Goal: Task Accomplishment & Management: Manage account settings

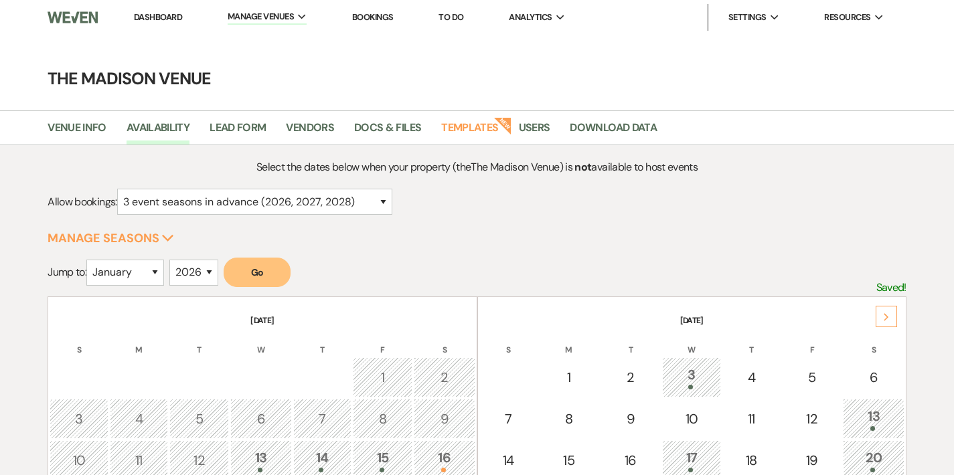
select select "3"
select select "2026"
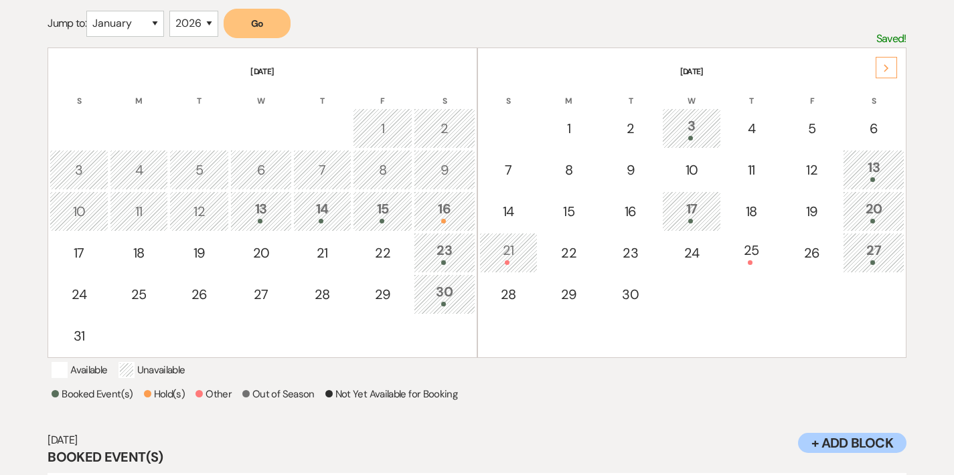
click at [389, 208] on div "15" at bounding box center [382, 211] width 45 height 25
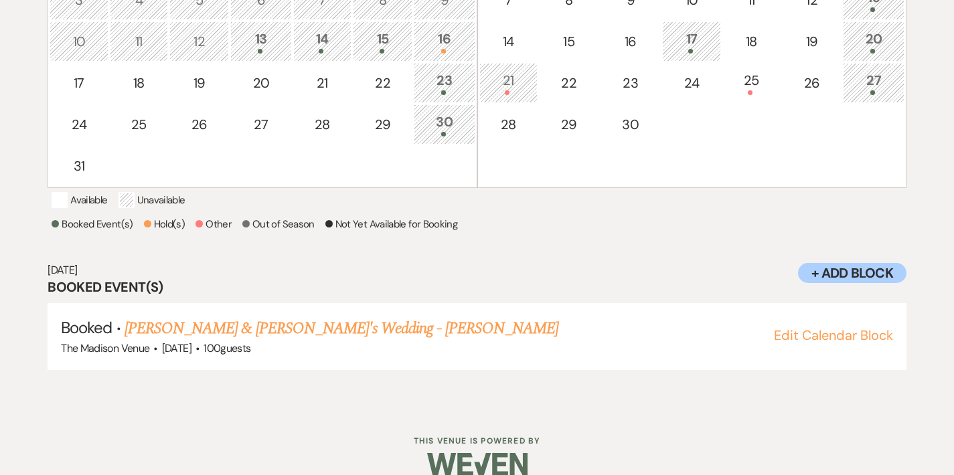
scroll to position [457, 0]
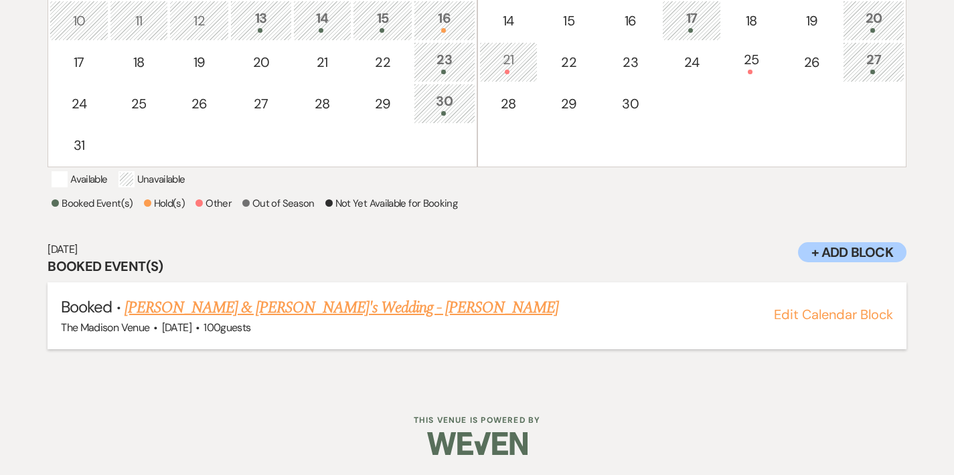
click at [297, 296] on link "[PERSON_NAME] & [PERSON_NAME]'s Wedding - [PERSON_NAME]" at bounding box center [342, 308] width 434 height 24
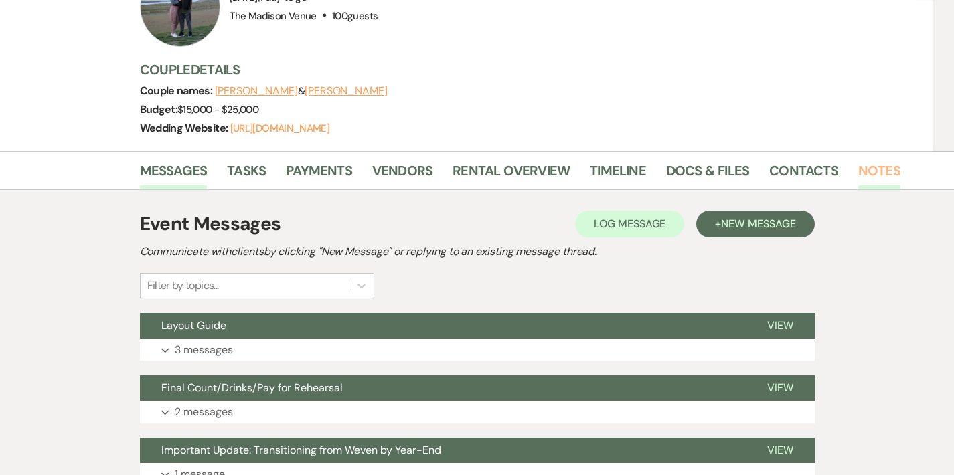
click at [859, 160] on link "Notes" at bounding box center [880, 174] width 42 height 29
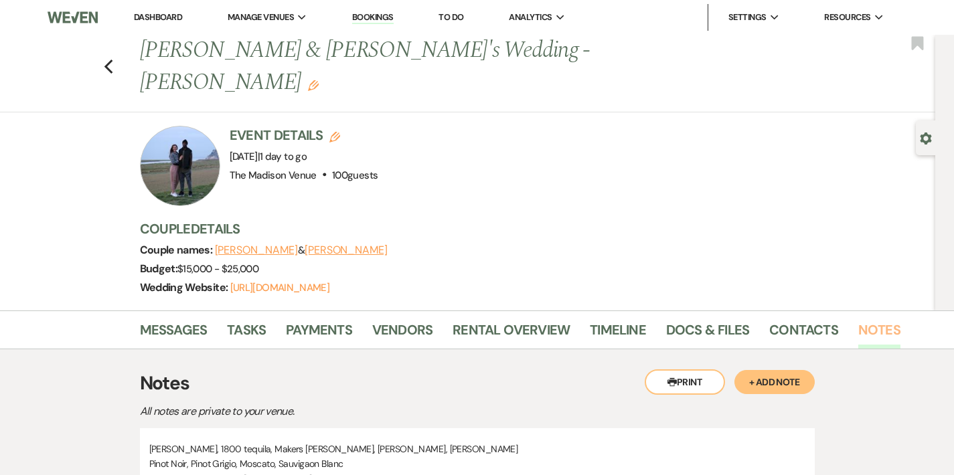
scroll to position [165, 0]
